Goal: Task Accomplishment & Management: Use online tool/utility

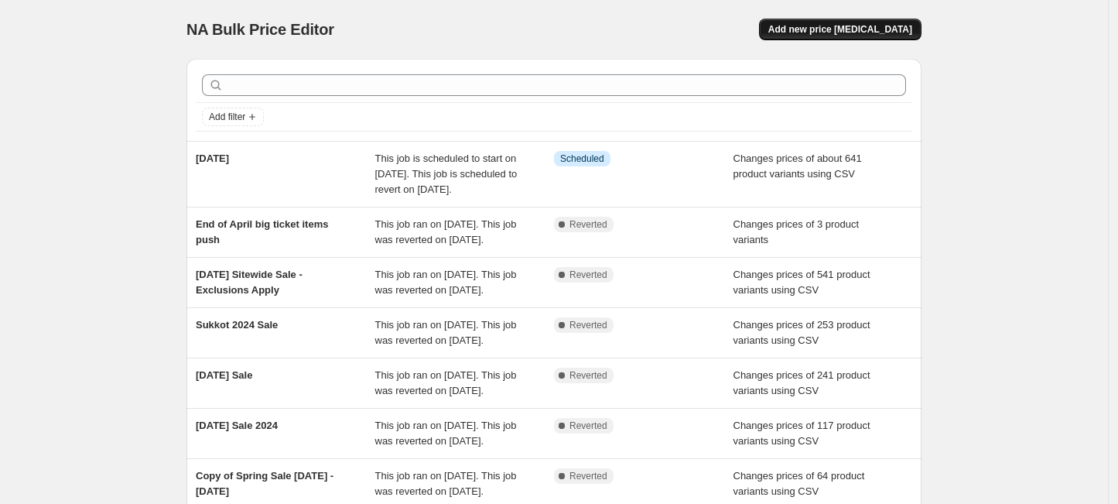
click at [810, 22] on button "Add new price [MEDICAL_DATA]" at bounding box center [840, 30] width 162 height 22
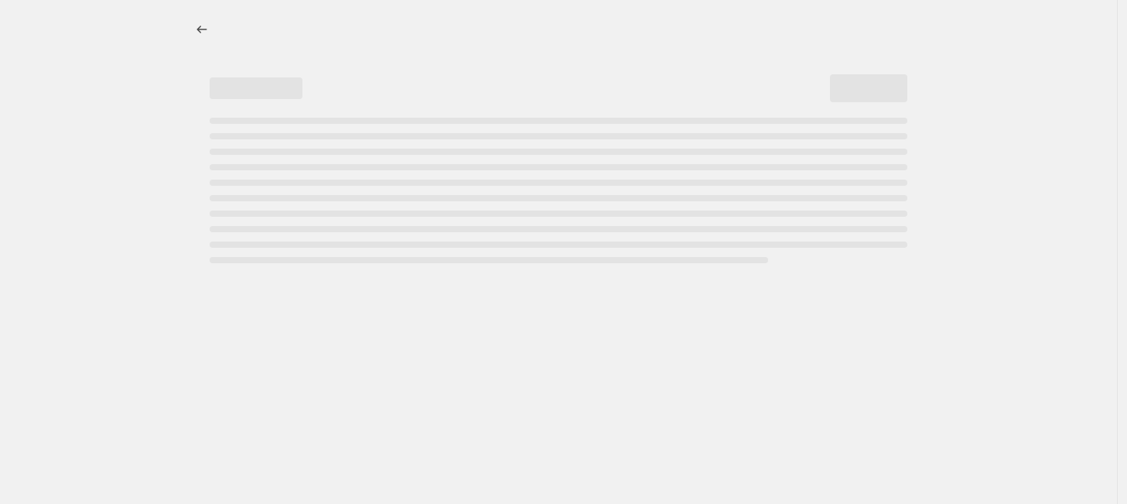
select select "percentage"
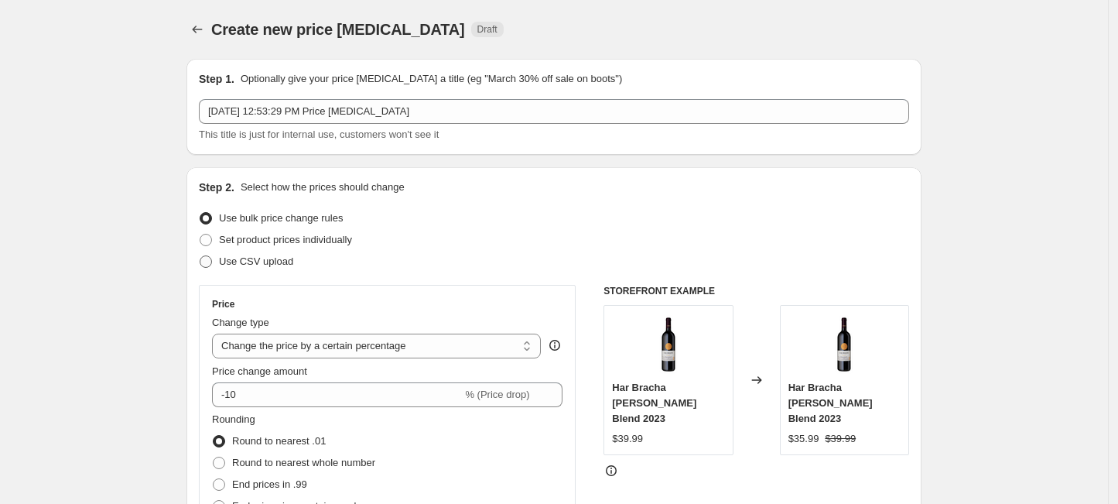
click at [250, 261] on span "Use CSV upload" at bounding box center [256, 261] width 74 height 12
click at [200, 256] on input "Use CSV upload" at bounding box center [200, 255] width 1 height 1
radio input "true"
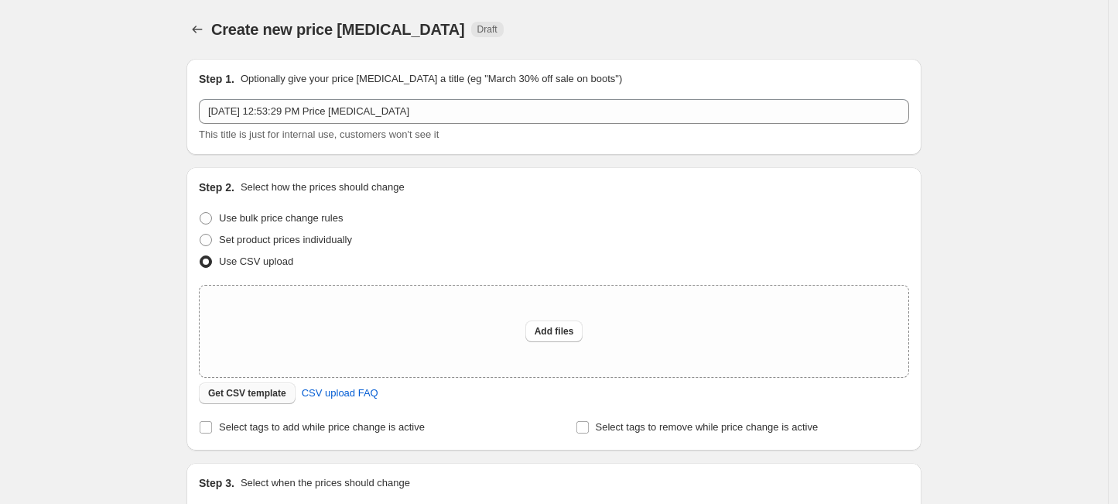
click at [232, 391] on span "Get CSV template" at bounding box center [247, 393] width 78 height 12
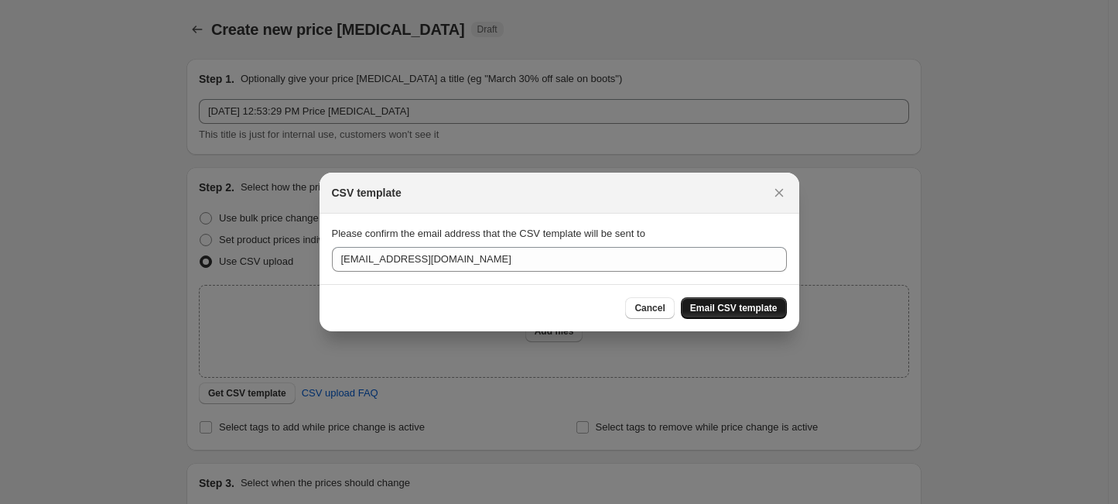
click at [706, 306] on span "Email CSV template" at bounding box center [733, 308] width 87 height 12
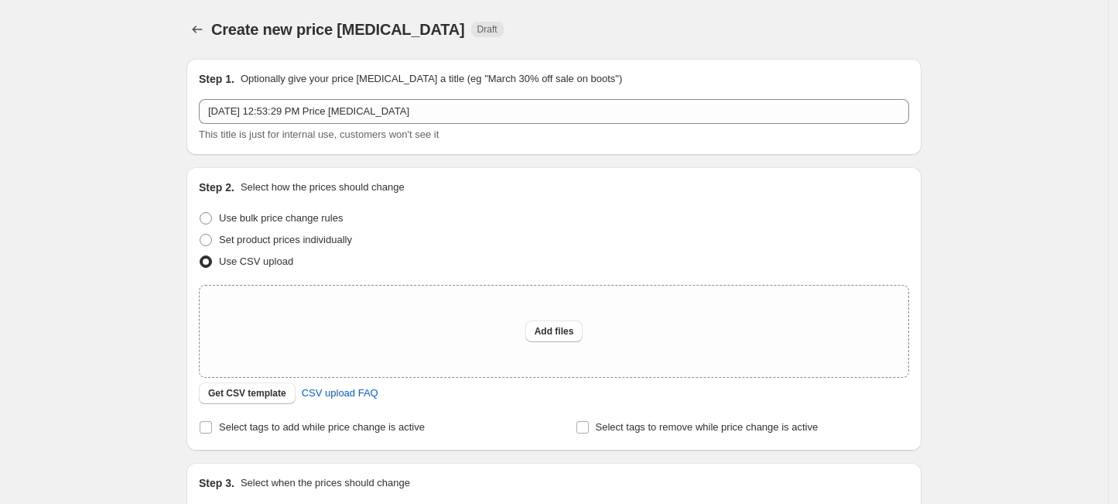
drag, startPoint x: 940, startPoint y: 20, endPoint x: 932, endPoint y: 6, distance: 15.9
click at [940, 20] on div "Create new price [MEDICAL_DATA]. This page is ready Create new price [MEDICAL_D…" at bounding box center [554, 345] width 772 height 690
click at [365, 306] on div "Add files" at bounding box center [554, 330] width 709 height 91
type input "C:\fakepath\RH 2025 - CSV Final .csv"
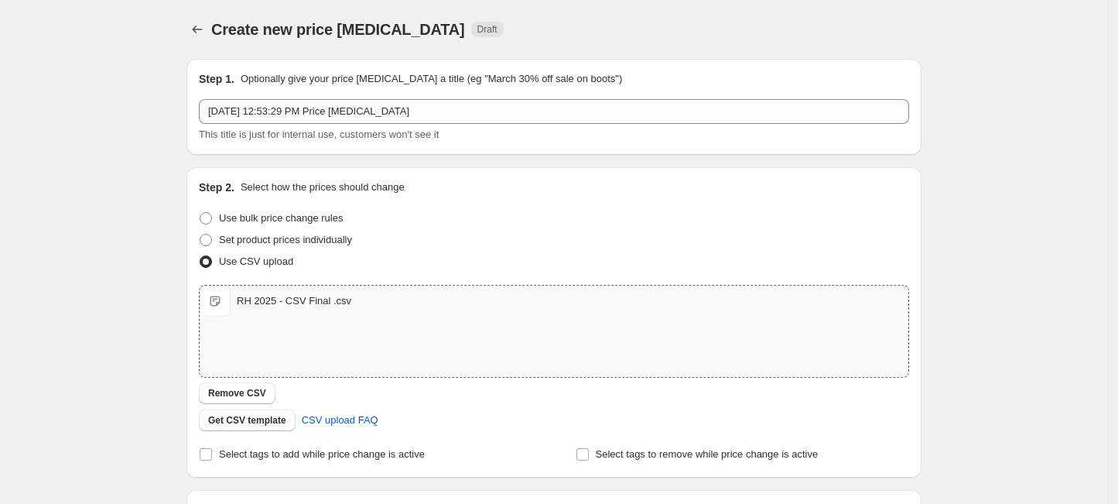
scroll to position [193, 0]
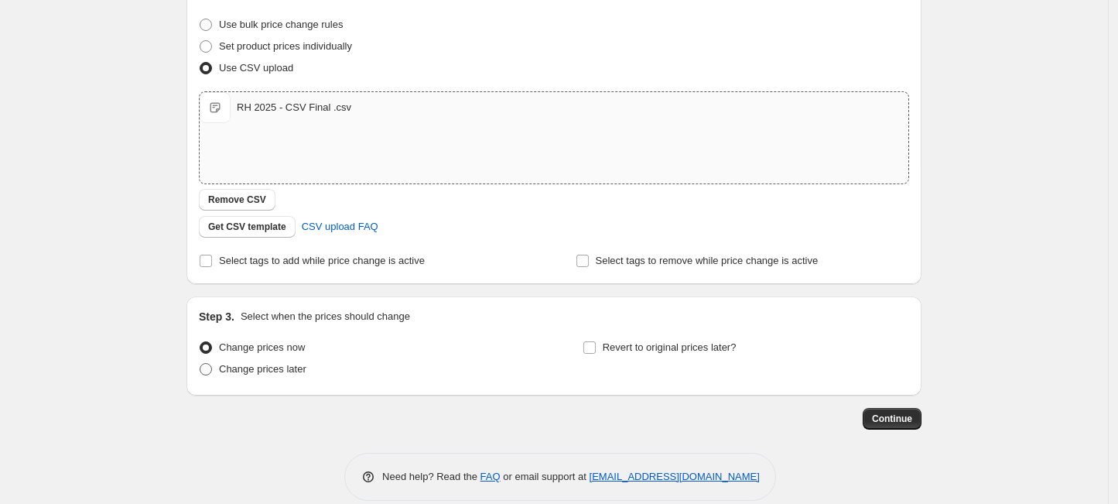
click at [281, 374] on span "Change prices later" at bounding box center [262, 369] width 87 height 12
click at [200, 364] on input "Change prices later" at bounding box center [200, 363] width 1 height 1
radio input "true"
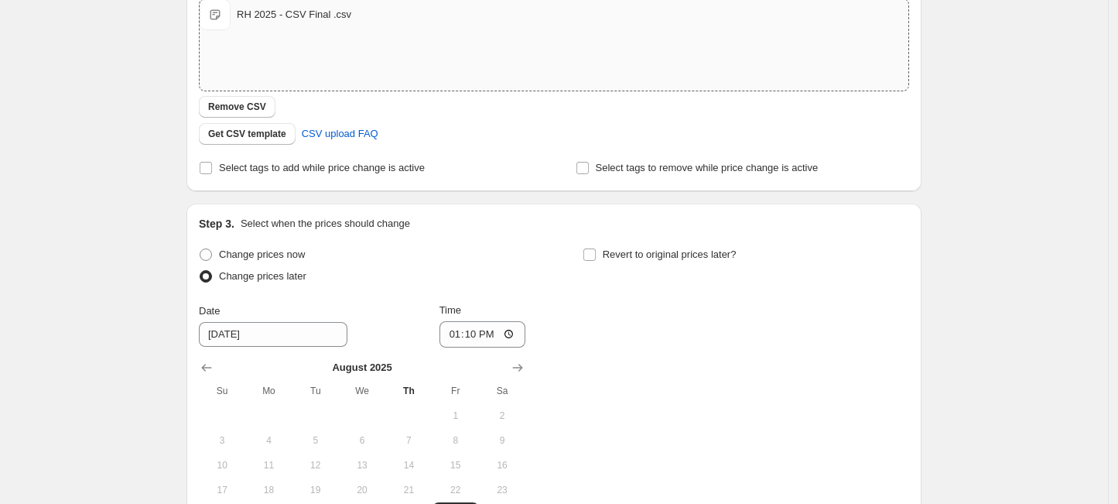
scroll to position [387, 0]
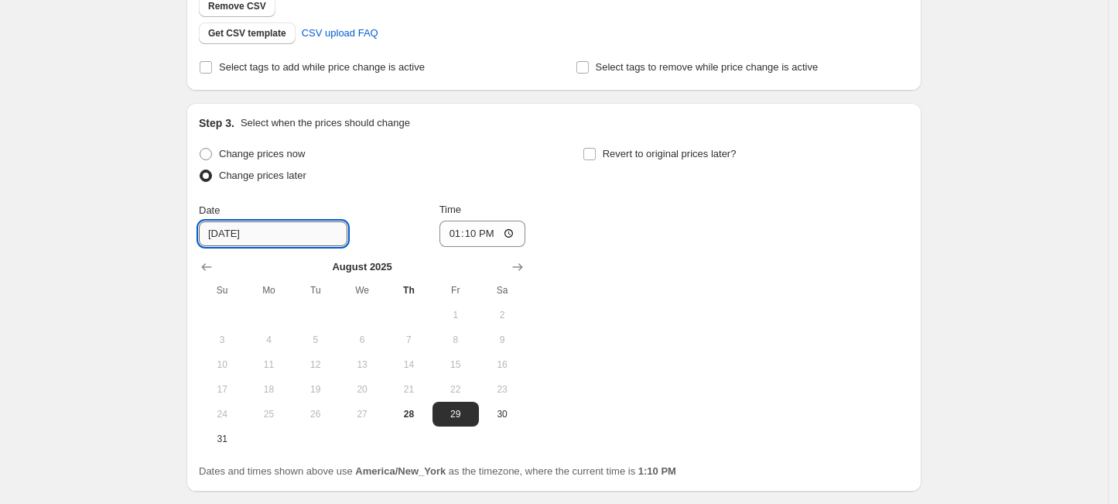
click at [275, 225] on input "[DATE]" at bounding box center [273, 233] width 149 height 25
click at [514, 266] on icon "Show next month, September 2025" at bounding box center [517, 266] width 15 height 15
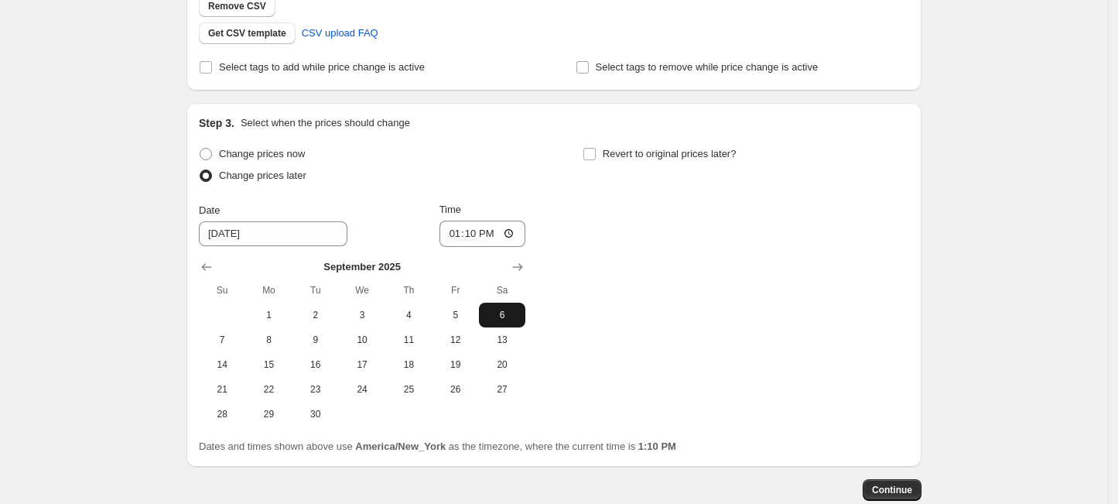
click at [504, 309] on span "6" at bounding box center [502, 315] width 34 height 12
type input "[DATE]"
click at [457, 233] on input "13:10" at bounding box center [482, 233] width 87 height 26
click at [470, 237] on input "23:34" at bounding box center [482, 233] width 87 height 26
click at [473, 227] on input "23:45" at bounding box center [482, 233] width 87 height 26
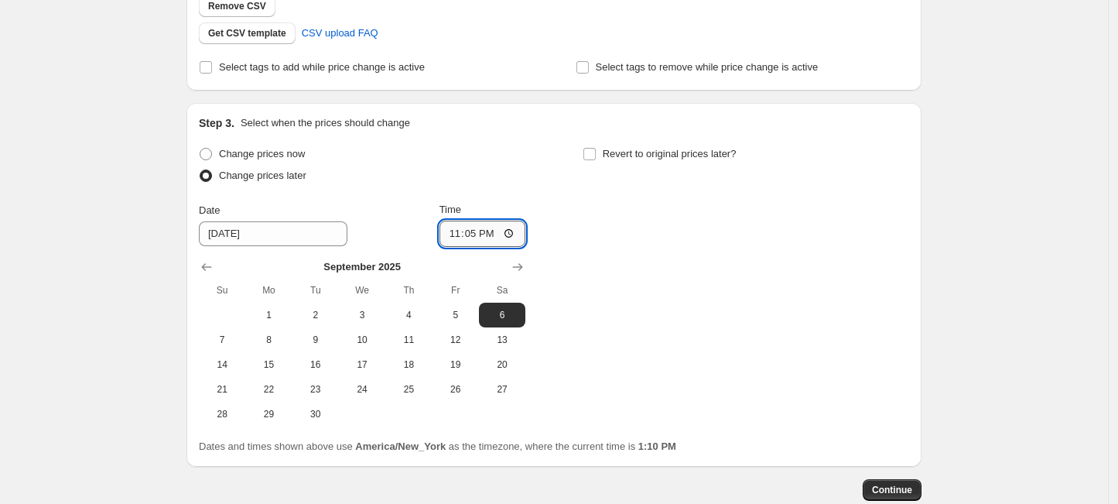
type input "23:50"
click at [739, 253] on div "Change prices now Change prices later Date [DATE] Time 23:50 [DATE] Su Mo Tu We…" at bounding box center [554, 284] width 710 height 283
click at [593, 155] on input "Revert to original prices later?" at bounding box center [589, 154] width 12 height 12
checkbox input "true"
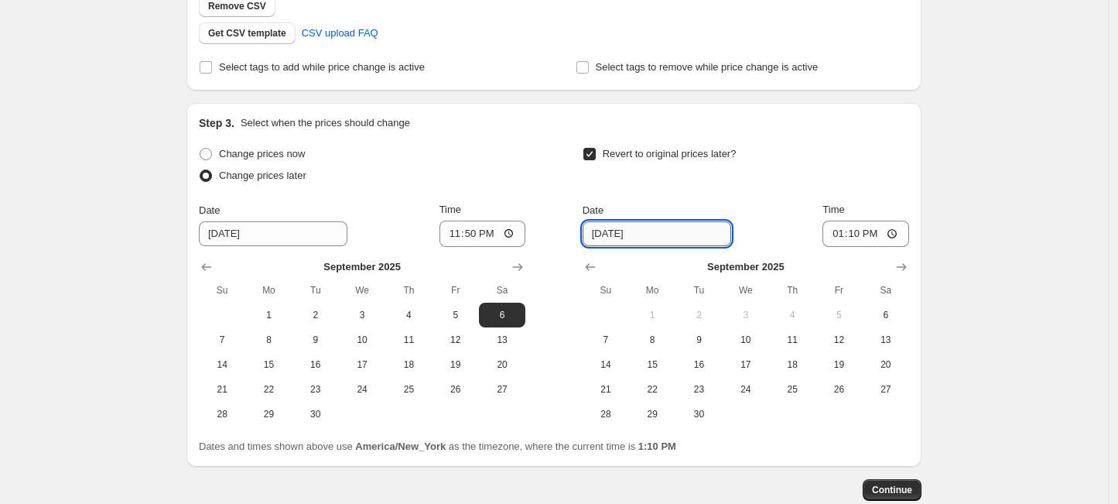
click at [675, 235] on input "[DATE]" at bounding box center [656, 233] width 149 height 25
click at [903, 266] on icon "Show next month, October 2025" at bounding box center [902, 267] width 10 height 8
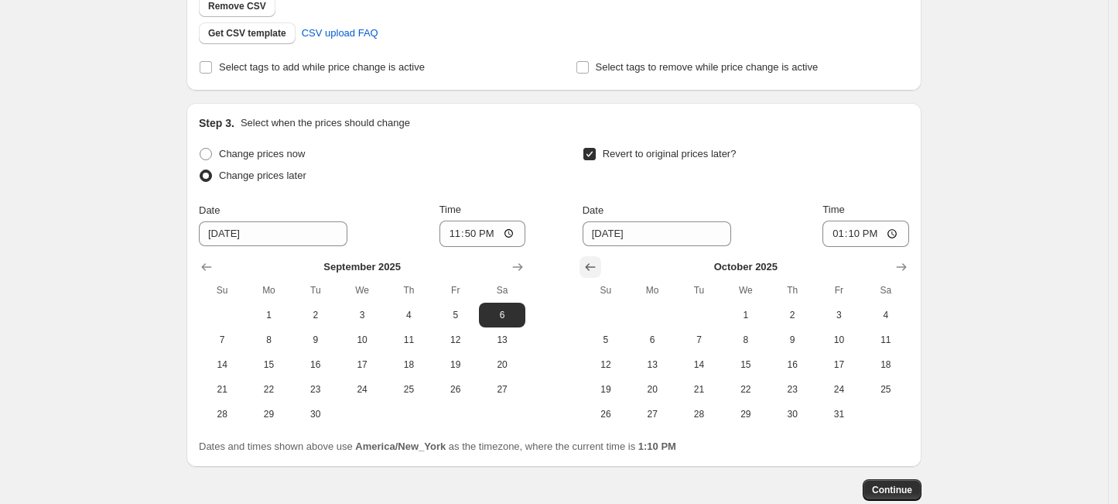
click at [597, 267] on icon "Show previous month, September 2025" at bounding box center [589, 266] width 15 height 15
click at [755, 380] on button "24" at bounding box center [745, 389] width 46 height 25
type input "[DATE]"
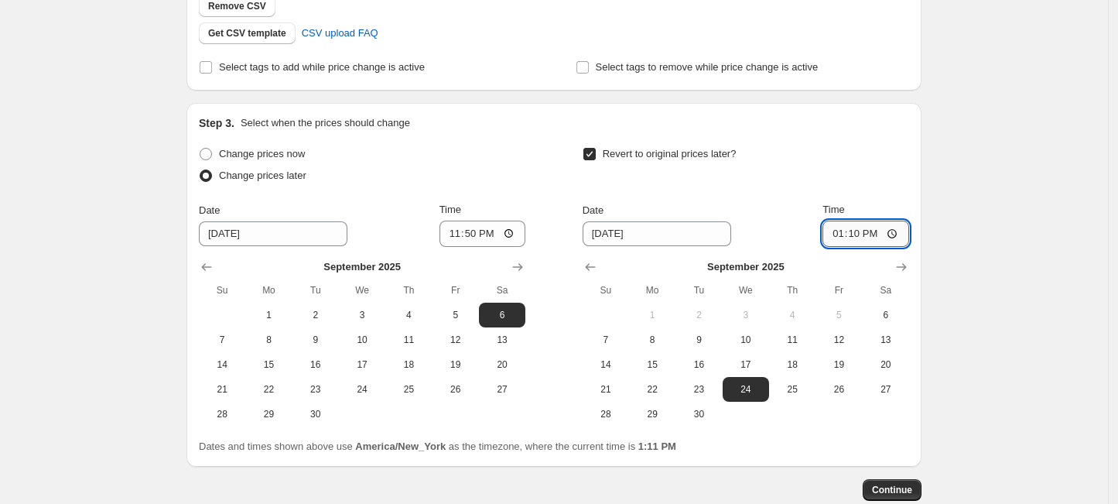
click at [836, 233] on input "13:10" at bounding box center [865, 233] width 87 height 26
type input "23:59"
click at [1011, 228] on div "Create new price [MEDICAL_DATA]. This page is ready Create new price [MEDICAL_D…" at bounding box center [554, 104] width 1108 height 982
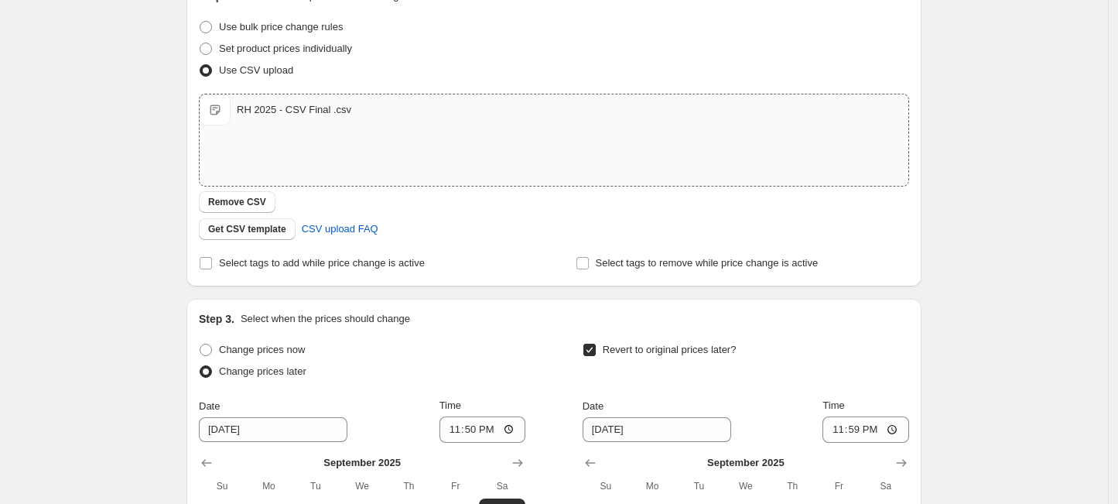
scroll to position [0, 0]
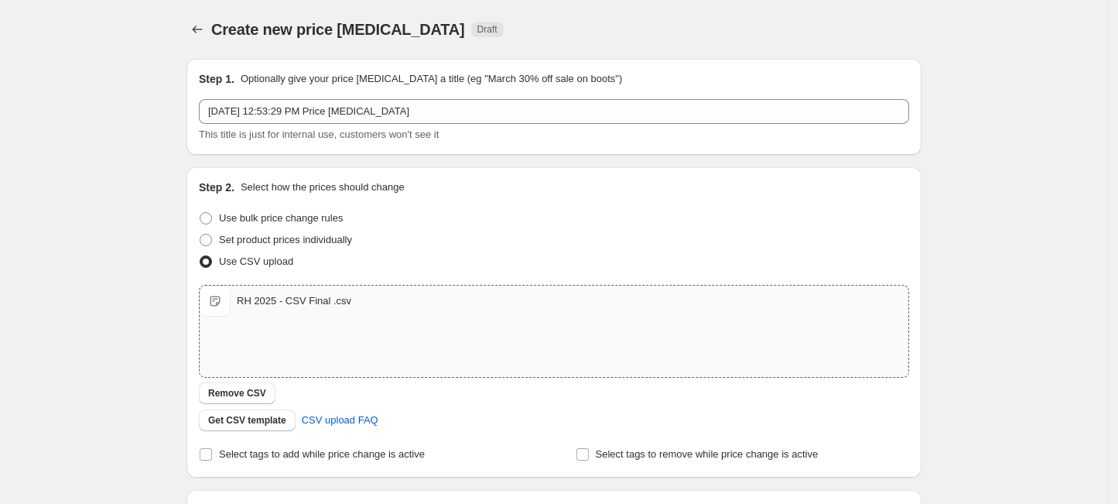
drag, startPoint x: 330, startPoint y: 95, endPoint x: 319, endPoint y: 95, distance: 10.8
click at [326, 94] on div "Step 1. Optionally give your price [MEDICAL_DATA] a title (eg "March 30% off sa…" at bounding box center [554, 106] width 710 height 71
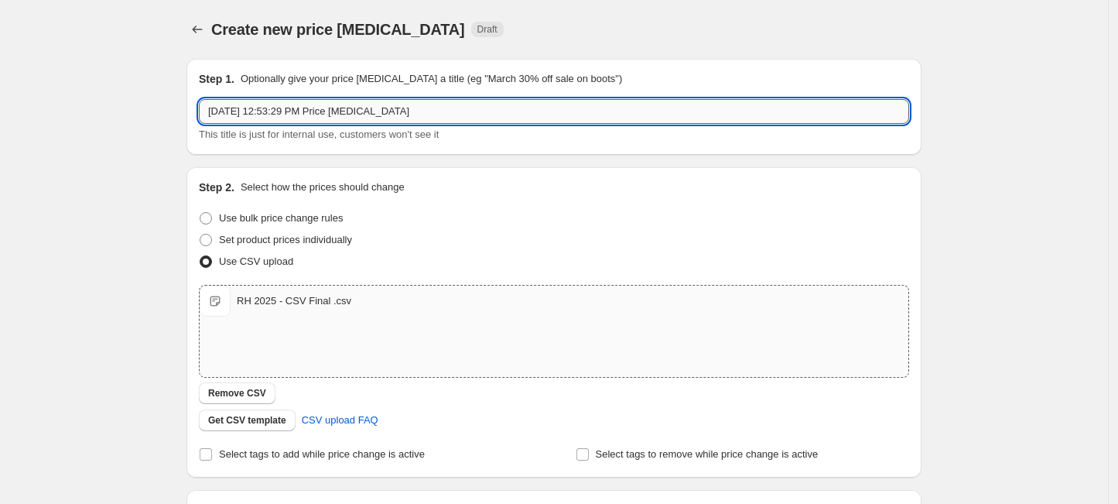
click at [316, 105] on input "[DATE] 12:53:29 PM Price [MEDICAL_DATA]" at bounding box center [554, 111] width 710 height 25
type input "[DATE] Final"
click at [1006, 150] on div "Create new price [MEDICAL_DATA]. This page is ready Create new price [MEDICAL_D…" at bounding box center [554, 491] width 1108 height 982
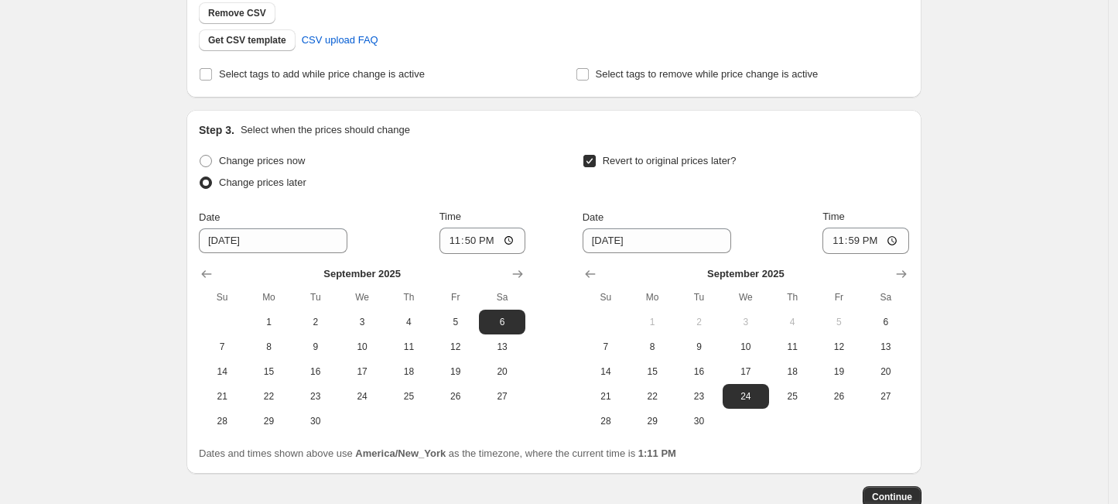
scroll to position [477, 0]
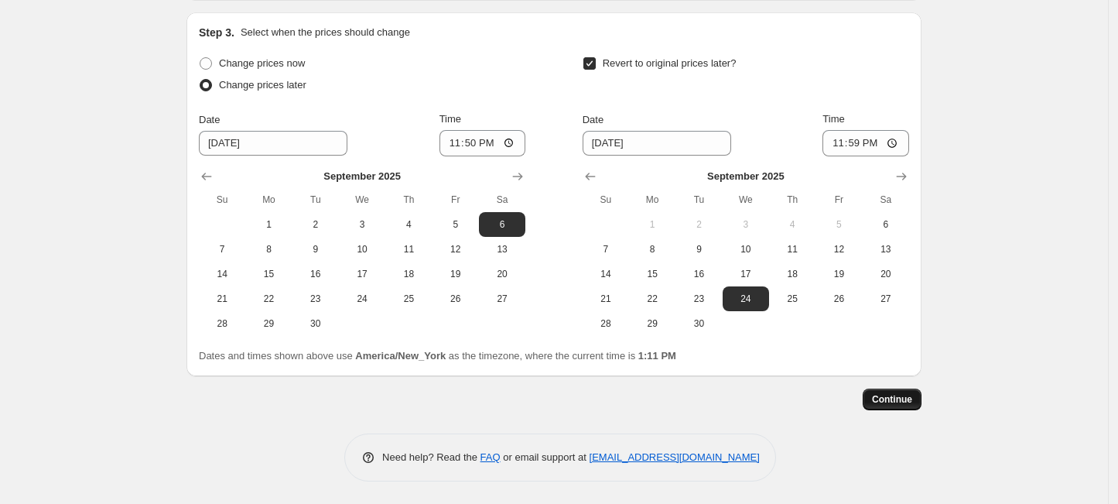
click at [921, 401] on button "Continue" at bounding box center [891, 399] width 59 height 22
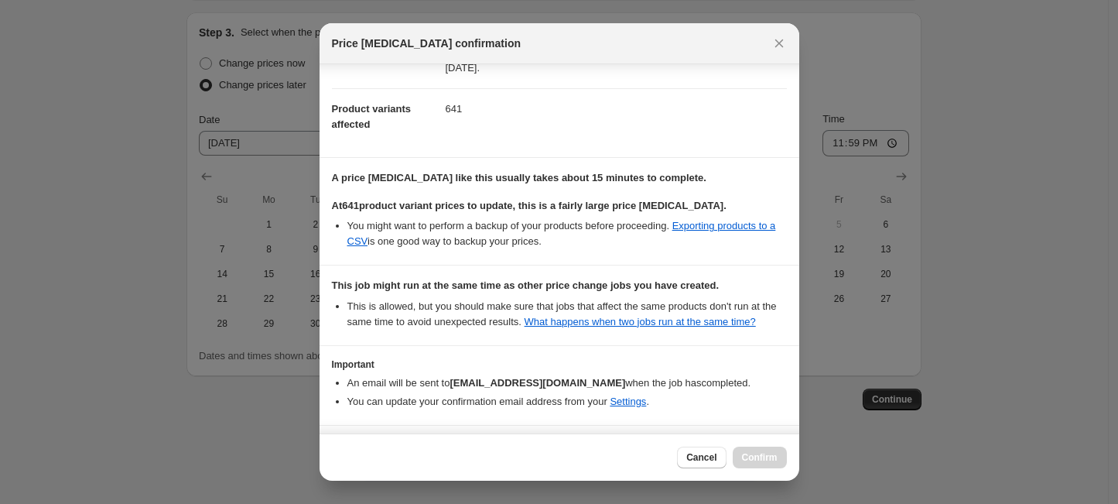
scroll to position [114, 0]
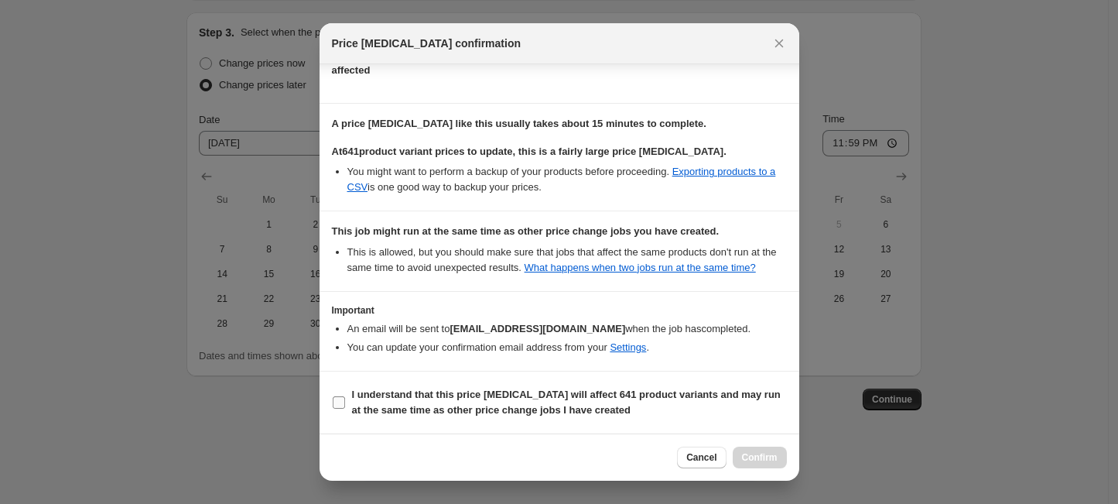
click at [388, 396] on b "I understand that this price [MEDICAL_DATA] will affect 641 product variants an…" at bounding box center [566, 401] width 429 height 27
click at [345, 396] on input "I understand that this price [MEDICAL_DATA] will affect 641 product variants an…" at bounding box center [339, 402] width 12 height 12
checkbox input "true"
click at [747, 459] on span "Confirm" at bounding box center [760, 457] width 36 height 12
type input "[DATE] Final"
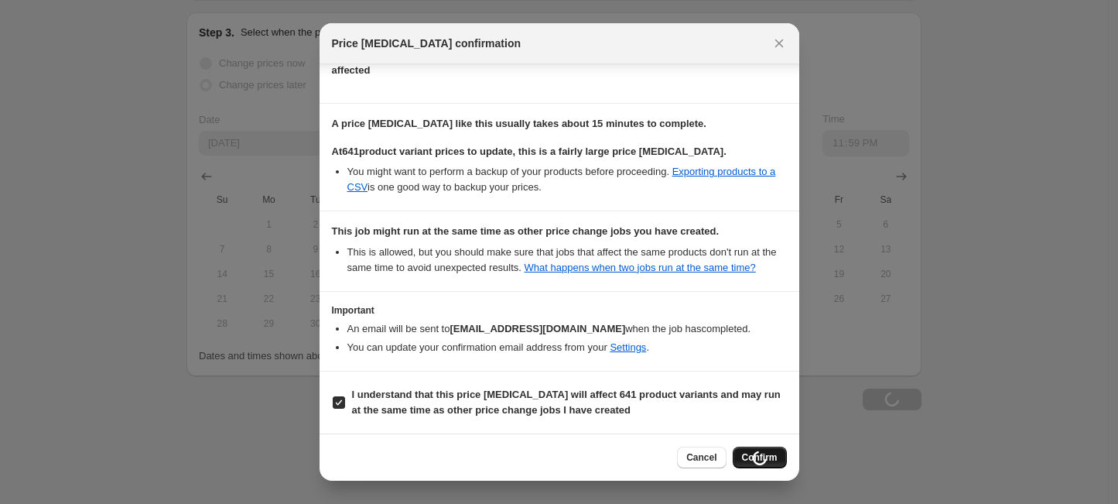
scroll to position [477, 0]
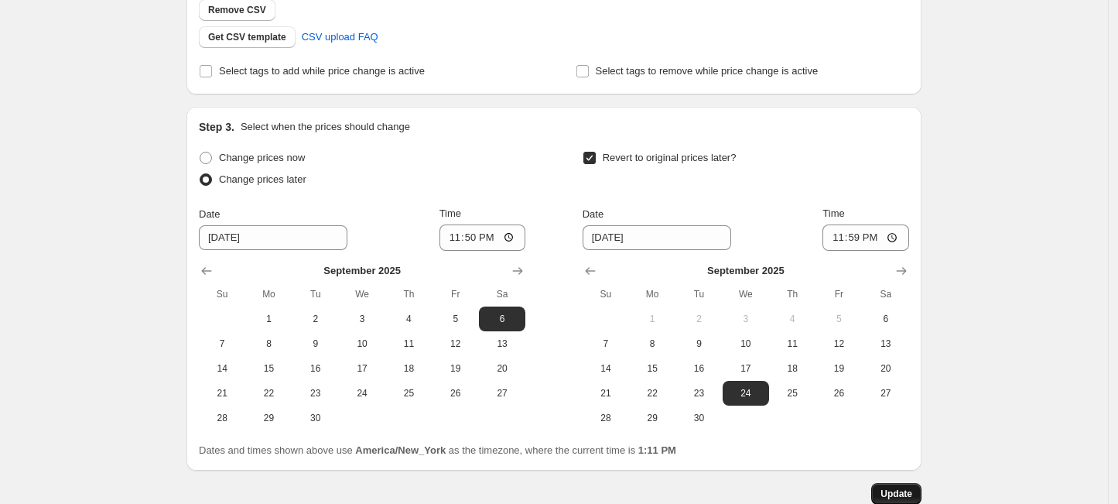
click at [910, 490] on span "Update" at bounding box center [896, 493] width 32 height 12
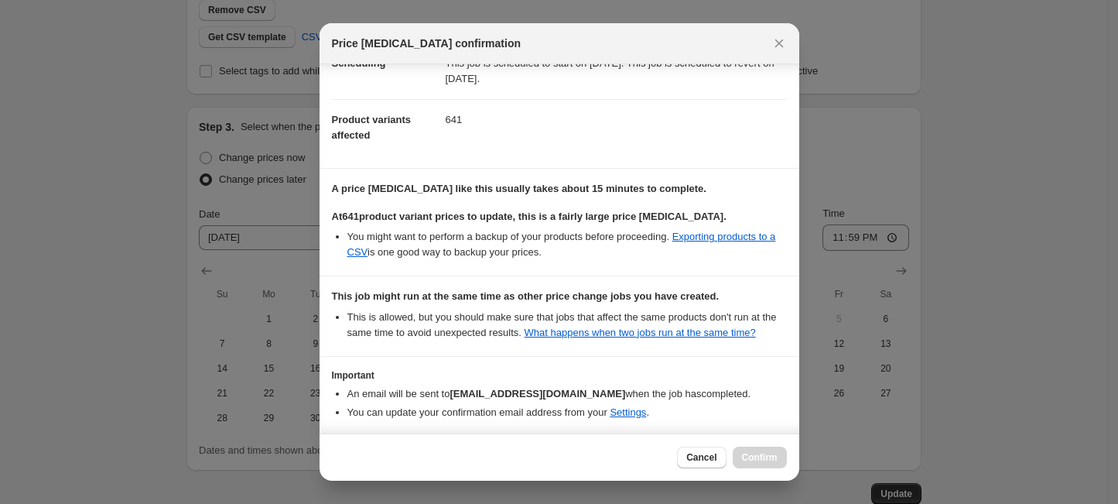
scroll to position [114, 0]
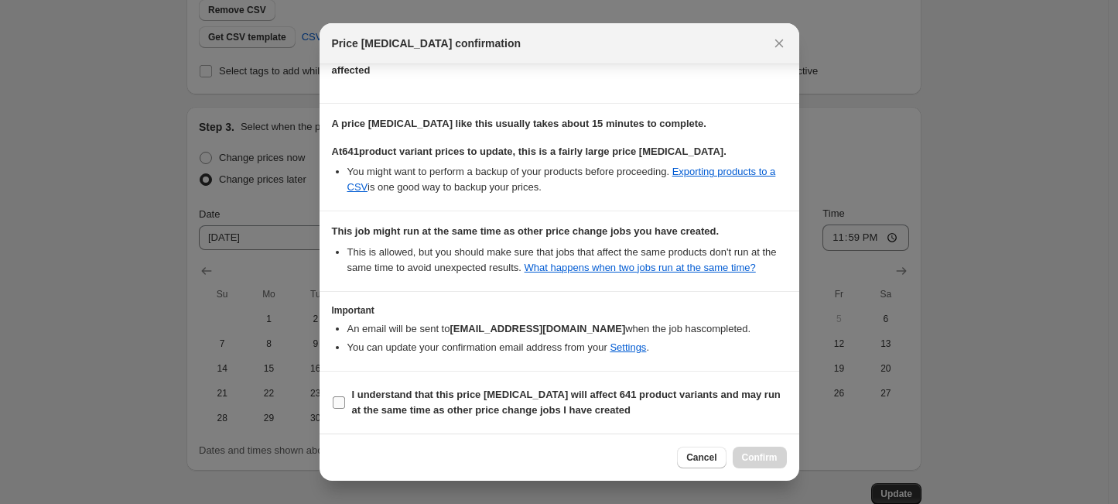
click at [458, 391] on b "I understand that this price [MEDICAL_DATA] will affect 641 product variants an…" at bounding box center [566, 401] width 429 height 27
click at [345, 396] on input "I understand that this price [MEDICAL_DATA] will affect 641 product variants an…" at bounding box center [339, 402] width 12 height 12
checkbox input "true"
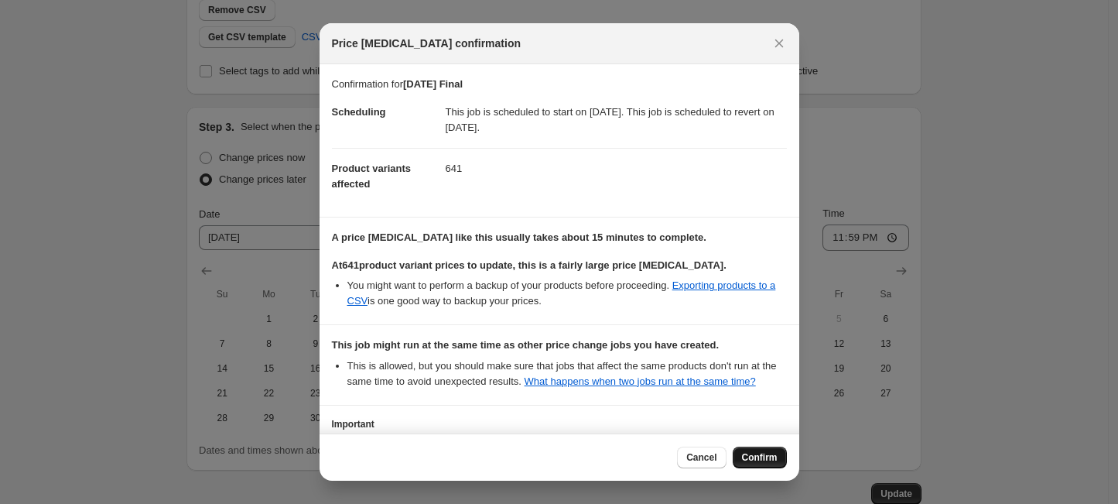
click at [758, 449] on button "Confirm" at bounding box center [760, 457] width 54 height 22
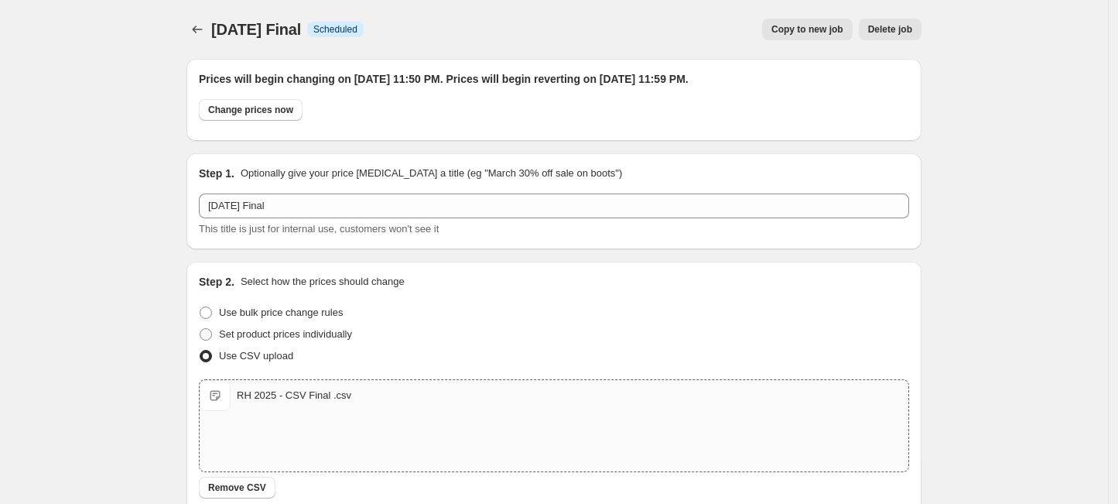
click at [203, 33] on icon "Price change jobs" at bounding box center [197, 29] width 15 height 15
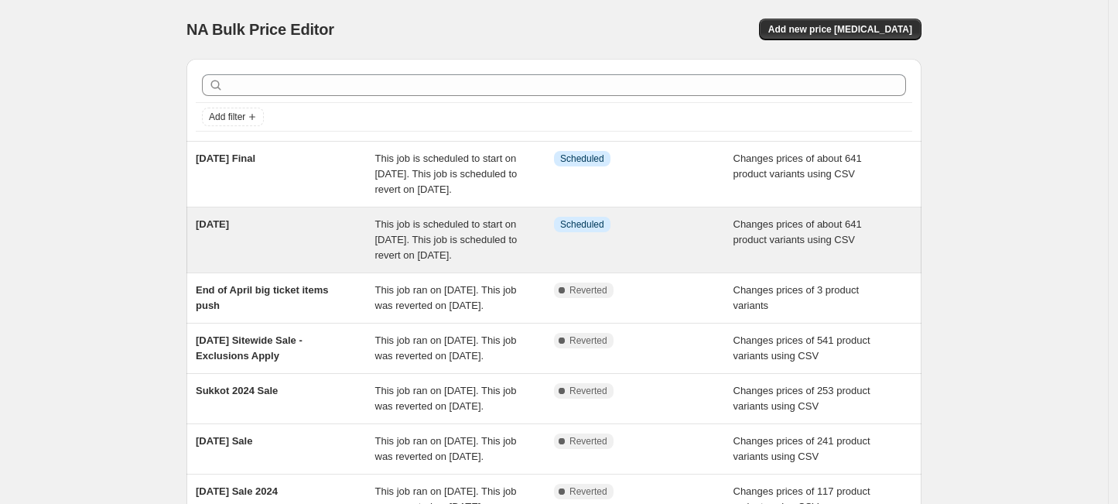
click at [287, 260] on div "[DATE]" at bounding box center [285, 240] width 179 height 46
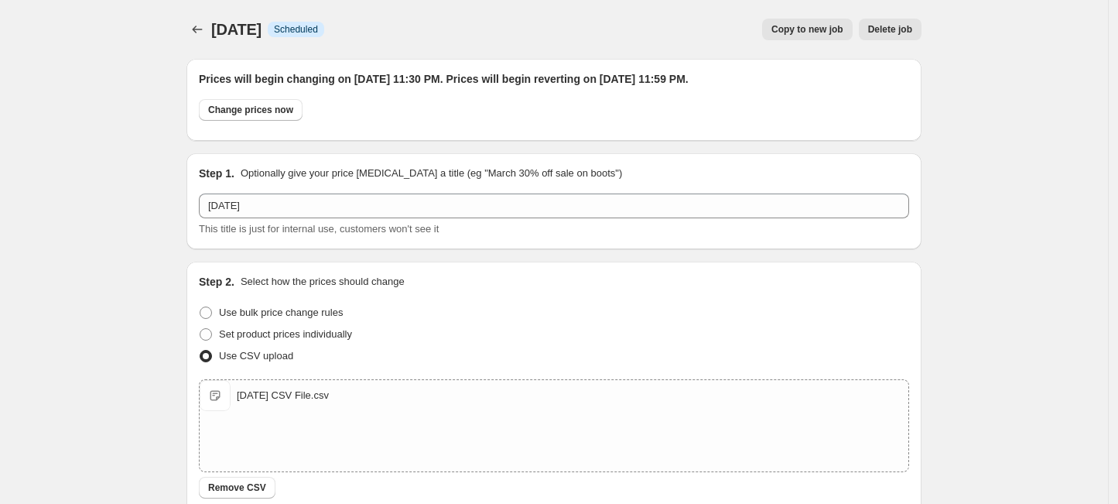
click at [883, 32] on span "Delete job" at bounding box center [890, 29] width 44 height 12
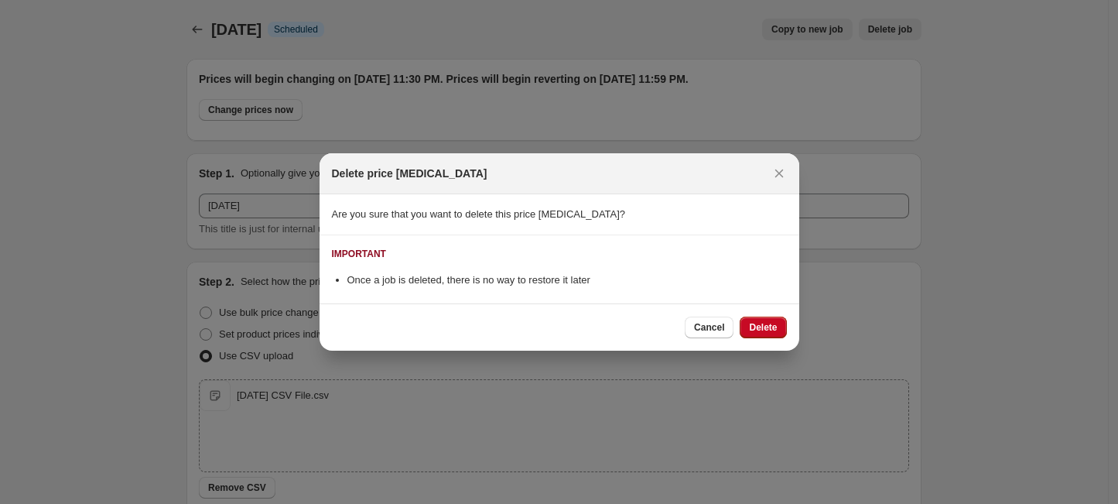
click at [754, 331] on span "Delete" at bounding box center [763, 327] width 28 height 12
